Goal: Information Seeking & Learning: Learn about a topic

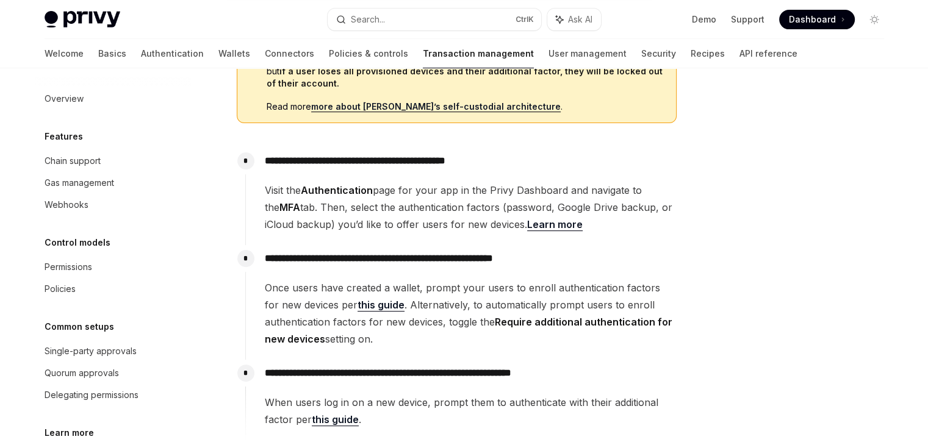
scroll to position [305, 0]
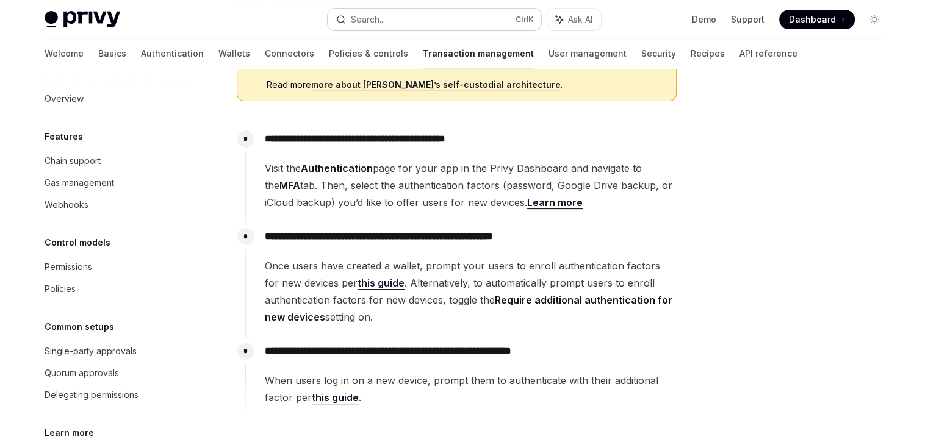
click at [368, 25] on div "Search..." at bounding box center [368, 19] width 34 height 15
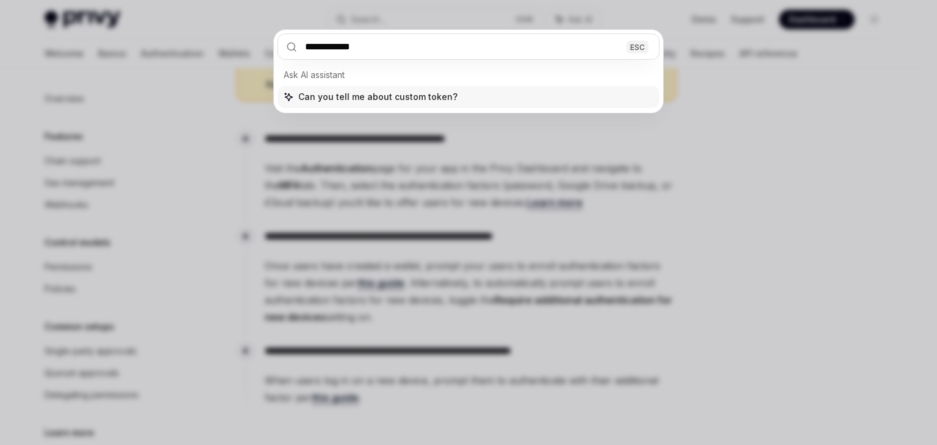
type input "**********"
type textarea "*"
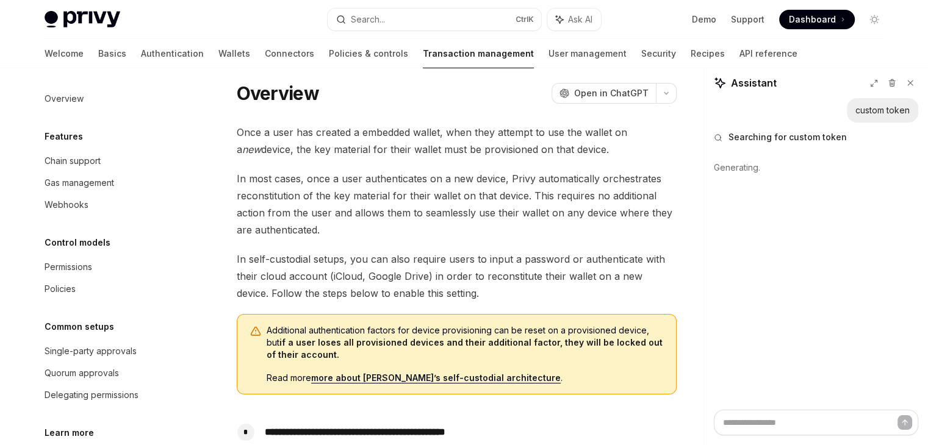
scroll to position [0, 0]
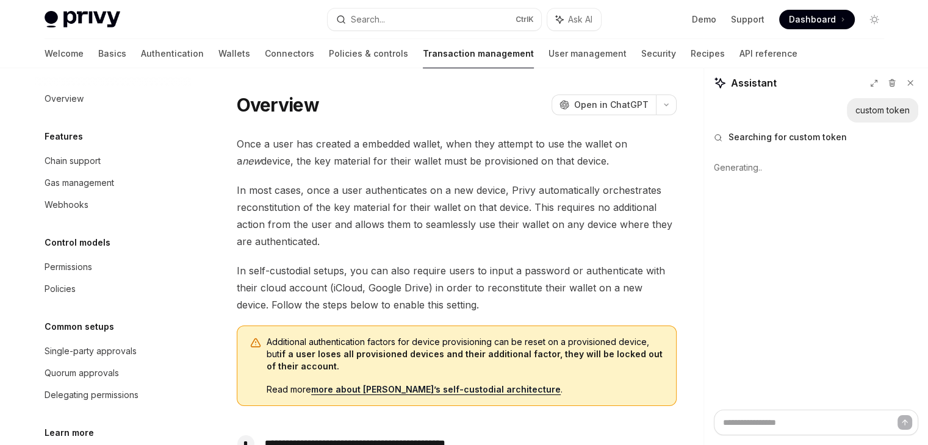
type textarea "*"
click at [406, 25] on button "Search... Ctrl K" at bounding box center [434, 20] width 213 height 22
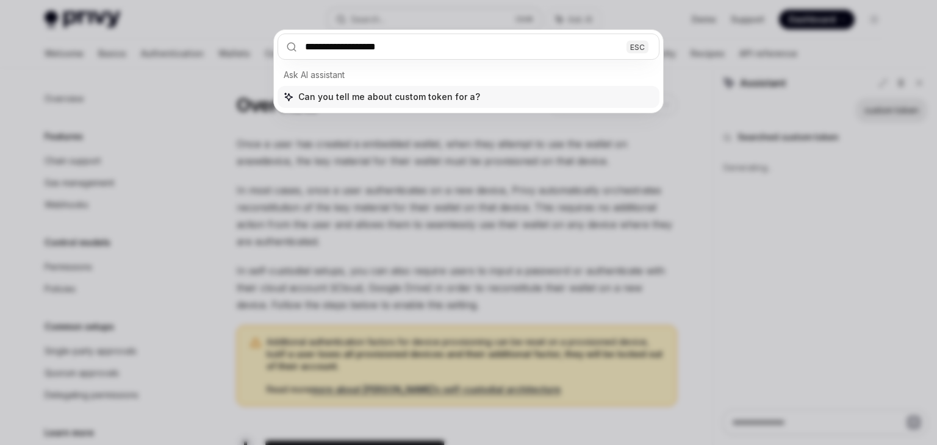
type input "**********"
type textarea "*"
type input "**********"
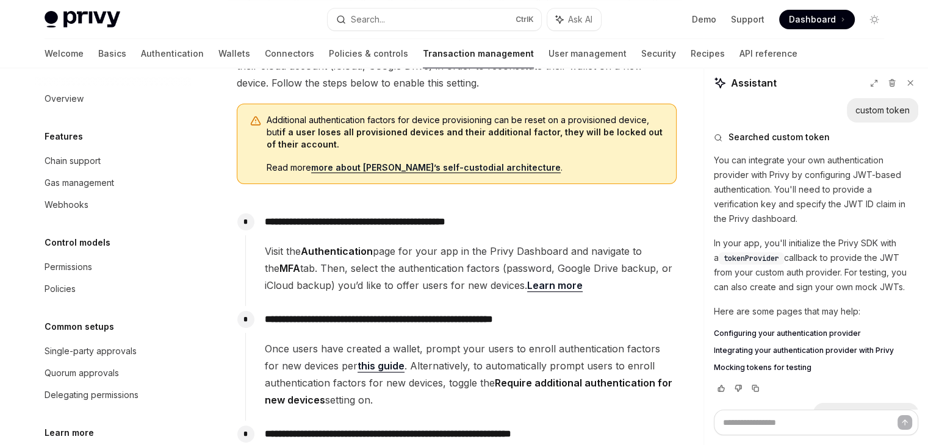
scroll to position [244, 0]
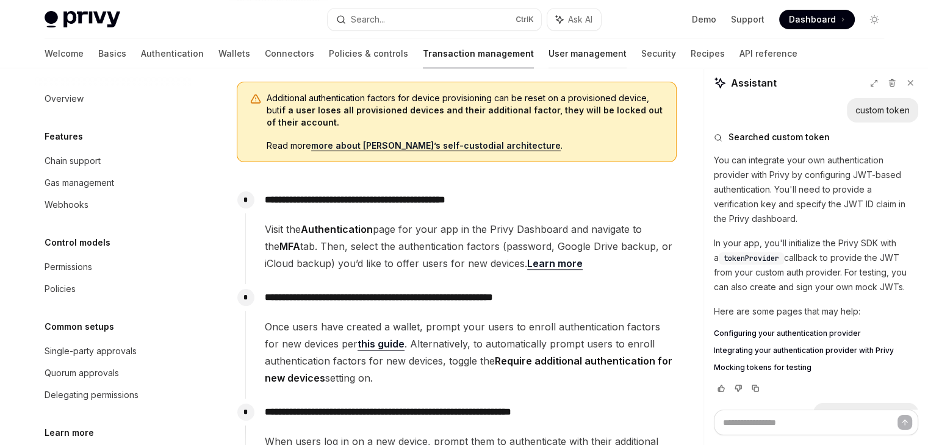
click at [548, 52] on link "User management" at bounding box center [587, 53] width 78 height 29
type textarea "*"
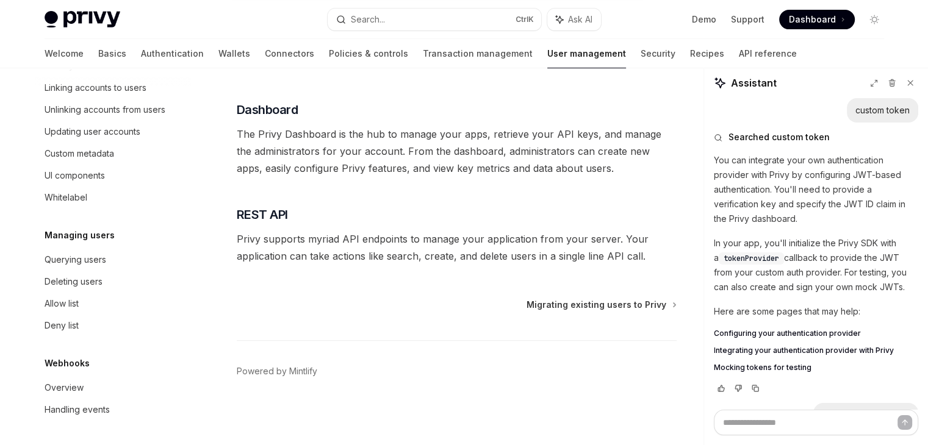
scroll to position [16, 0]
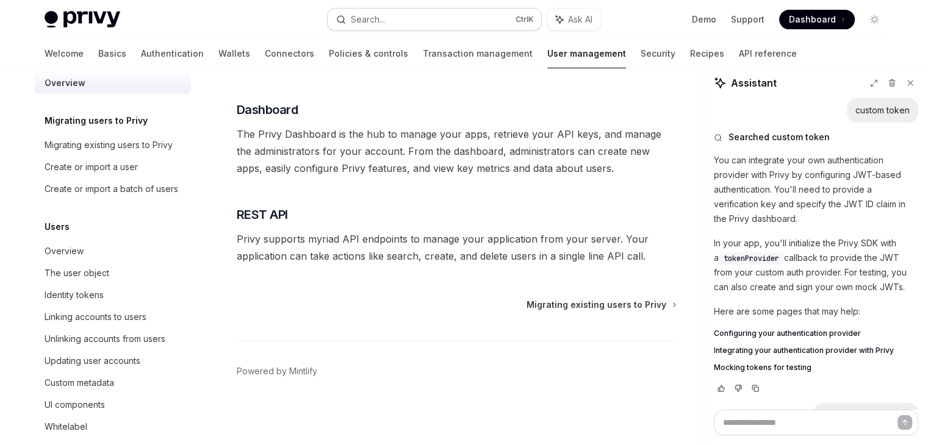
click at [393, 25] on button "Search... Ctrl K" at bounding box center [434, 20] width 213 height 22
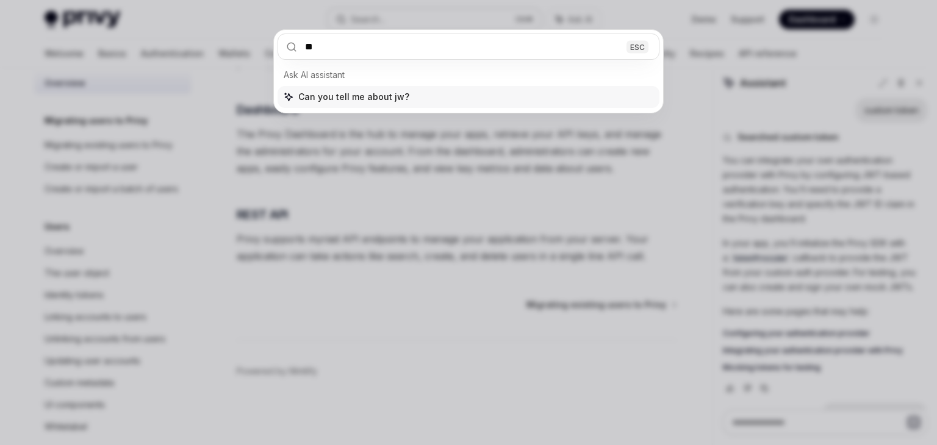
type input "***"
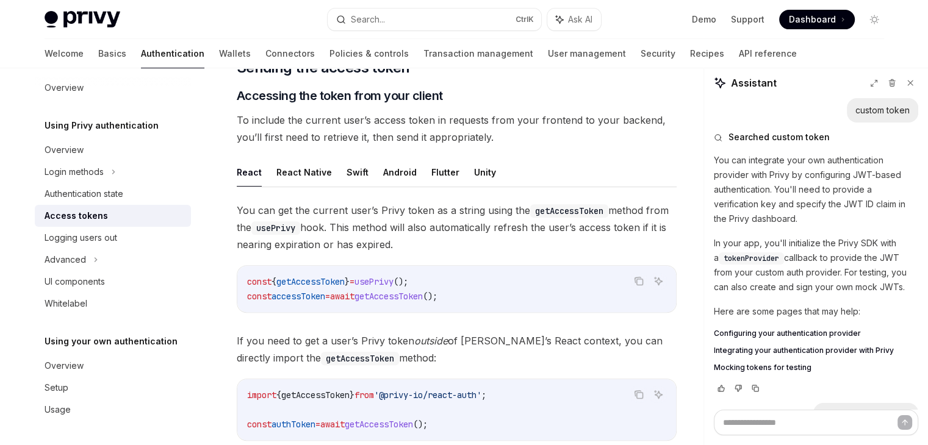
scroll to position [504, 0]
click at [300, 173] on button "React Native" at bounding box center [304, 171] width 56 height 29
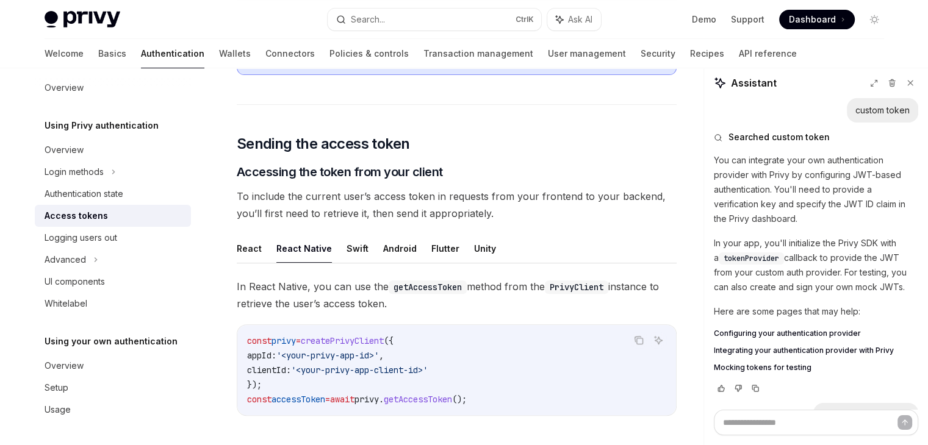
scroll to position [610, 0]
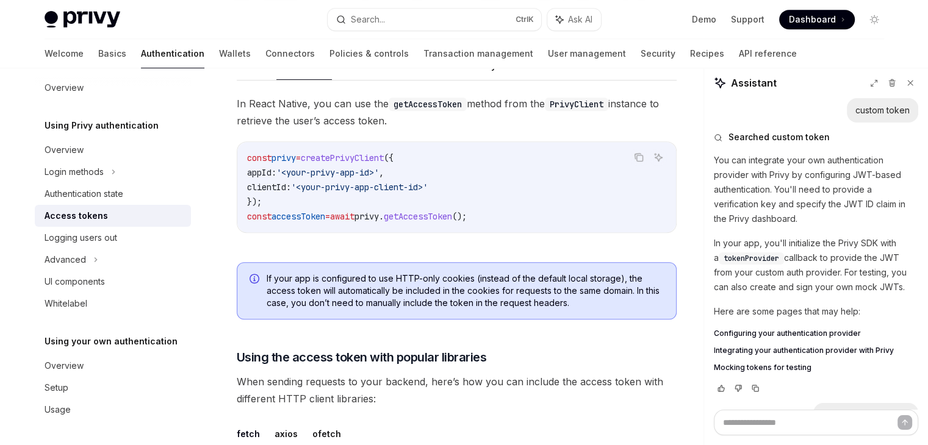
click at [321, 120] on span "In React Native, you can use the getAccessToken method from the PrivyClient ins…" at bounding box center [457, 112] width 440 height 34
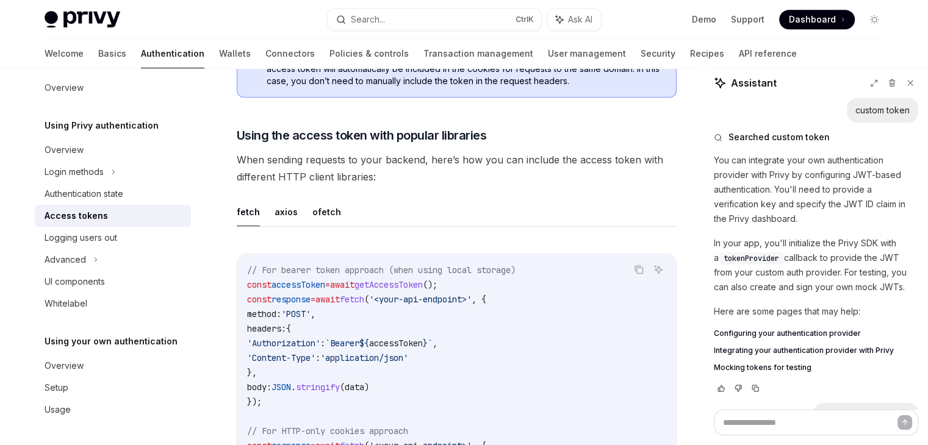
scroll to position [854, 0]
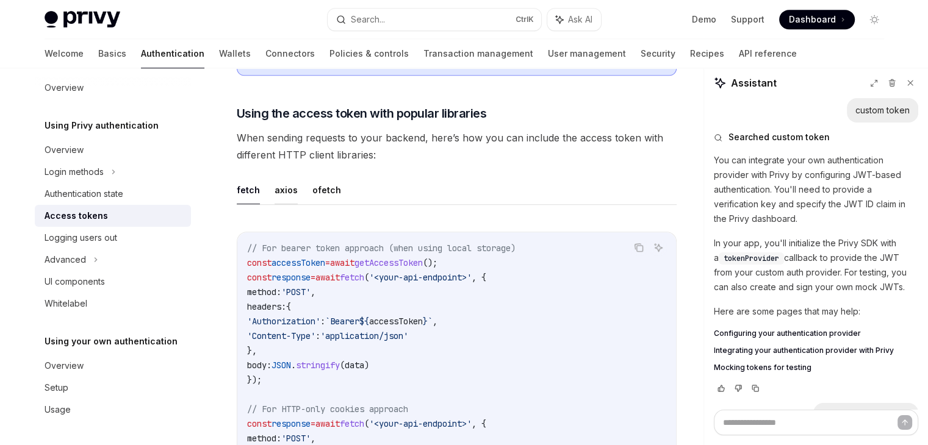
click at [282, 187] on button "axios" at bounding box center [285, 190] width 23 height 29
type textarea "*"
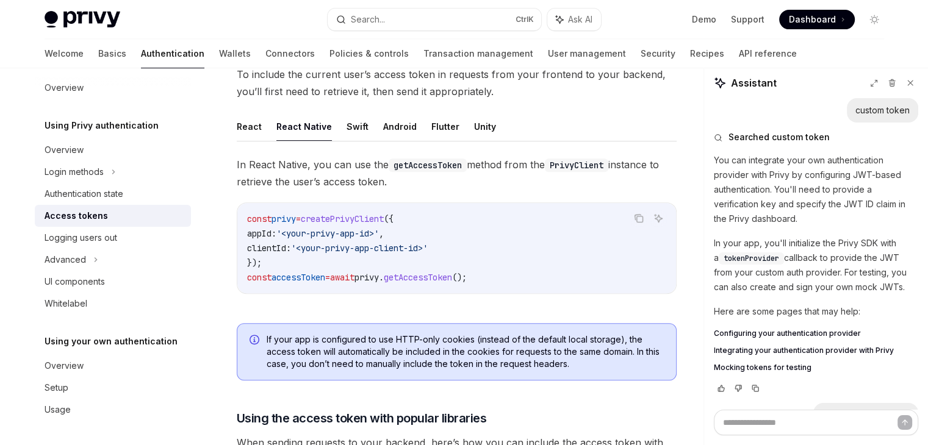
scroll to position [488, 0]
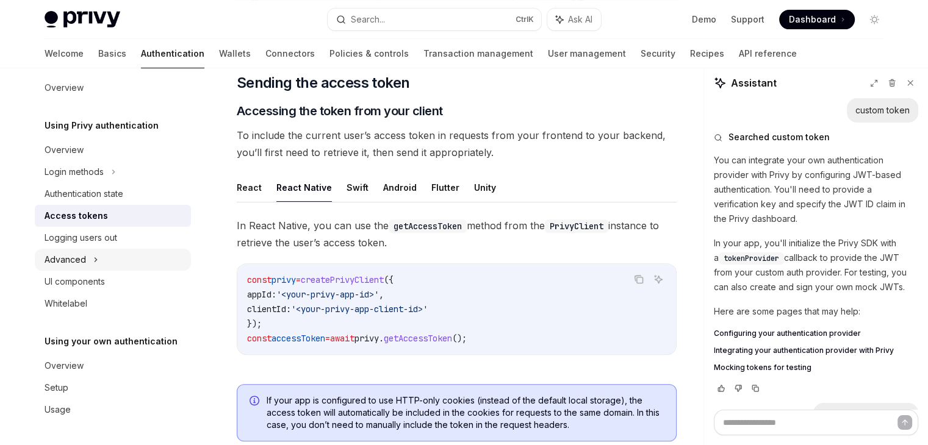
click at [97, 254] on icon at bounding box center [95, 260] width 5 height 15
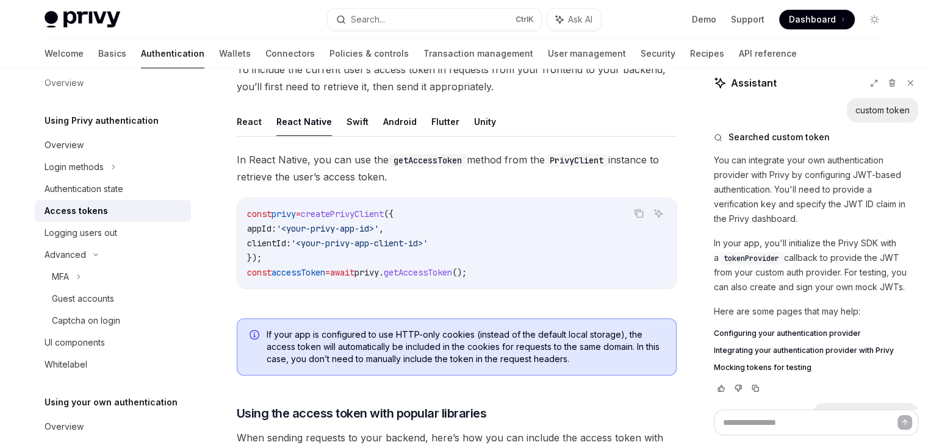
scroll to position [549, 0]
